Goal: Check status: Check status

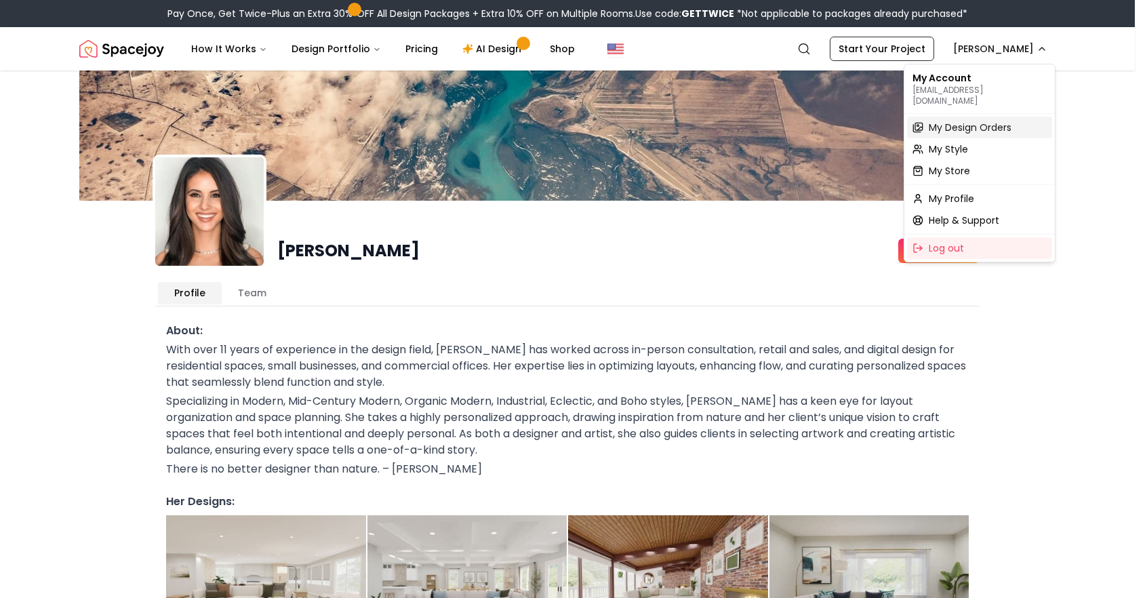
click at [981, 121] on span "My Design Orders" at bounding box center [970, 128] width 83 height 14
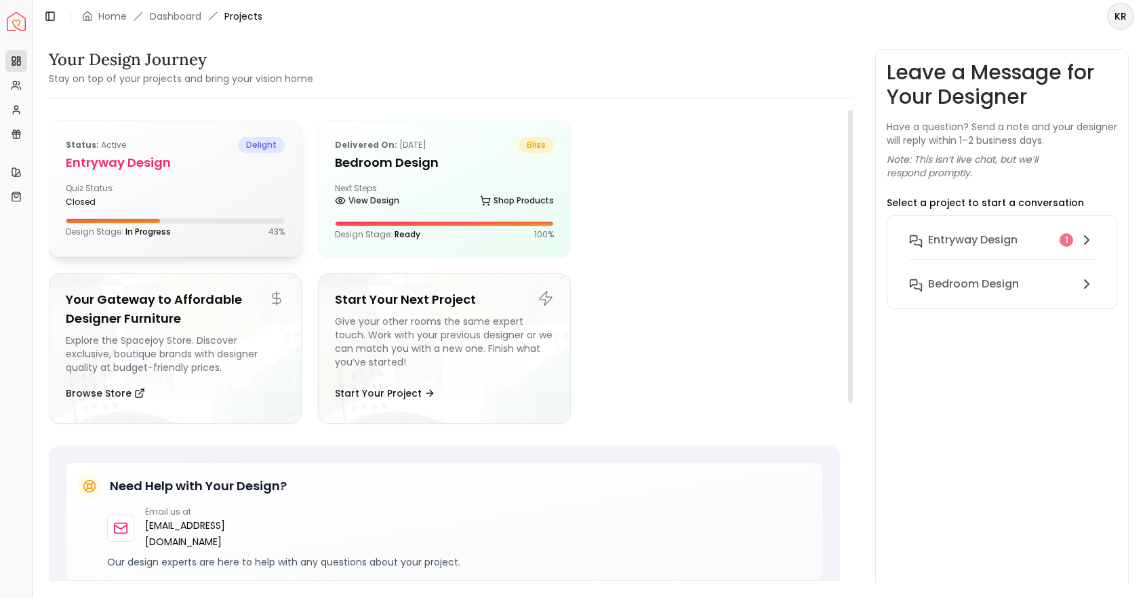
click at [148, 175] on div "Status: active delight entryway design Quiz Status: closed Design Stage: In Pro…" at bounding box center [176, 187] width 252 height 133
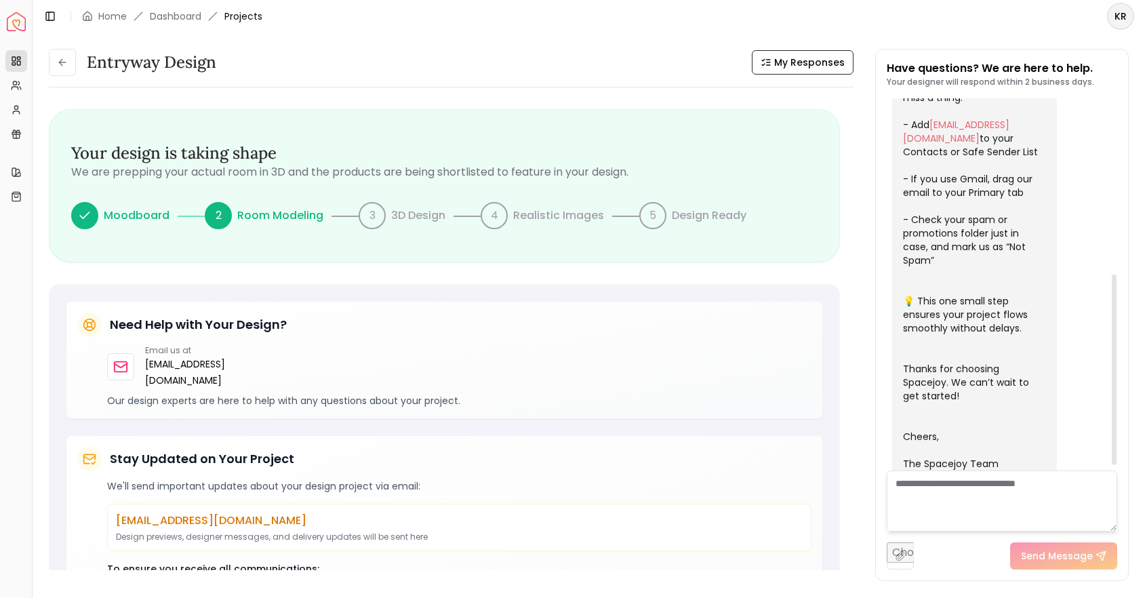
scroll to position [352, 0]
